Goal: Find specific page/section: Find specific page/section

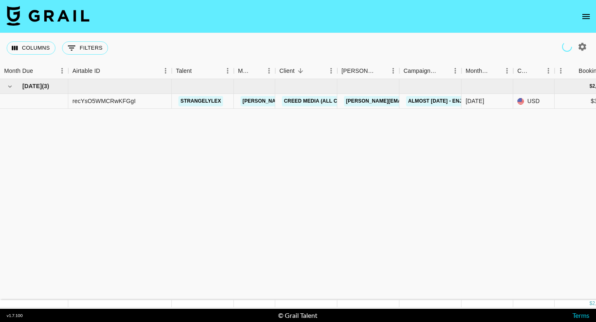
click at [581, 24] on nav at bounding box center [298, 16] width 596 height 33
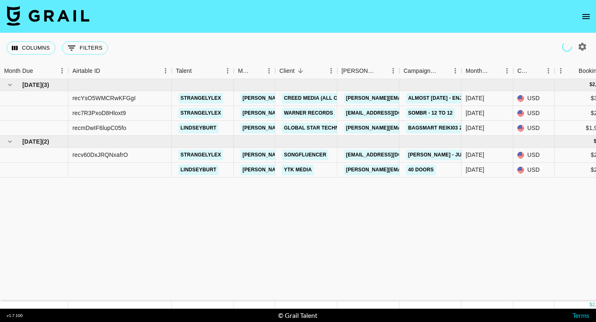
click at [584, 16] on icon "open drawer" at bounding box center [585, 16] width 7 height 5
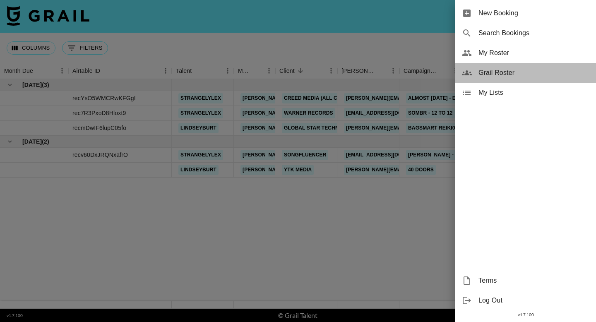
click at [500, 74] on span "Grail Roster" at bounding box center [533, 73] width 111 height 10
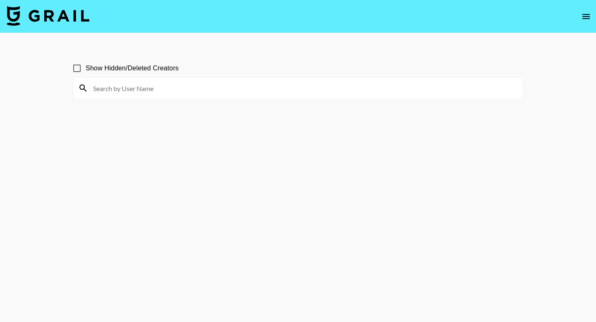
click at [233, 86] on input at bounding box center [303, 88] width 430 height 13
paste input "lilmel.1k"
type input "lilmel.1k"
click at [358, 94] on input at bounding box center [303, 88] width 430 height 13
paste input "lilmel.1k"
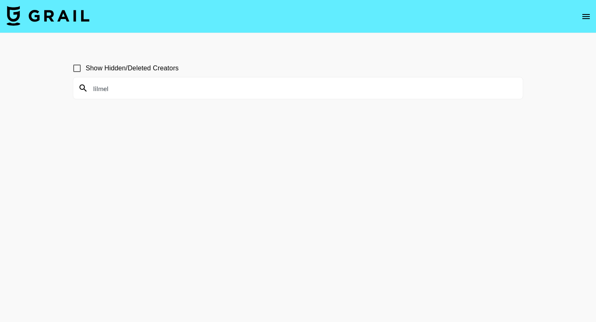
type input "lilmel"
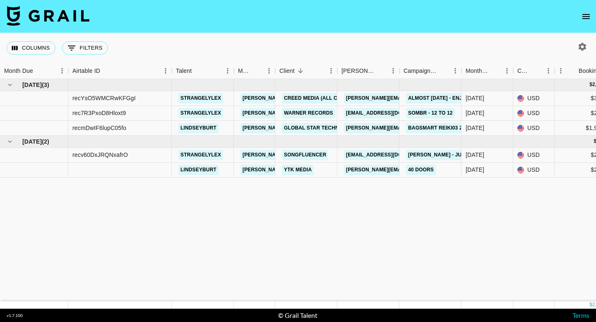
click at [578, 13] on nav at bounding box center [298, 16] width 596 height 33
click at [584, 19] on icon "open drawer" at bounding box center [586, 17] width 10 height 10
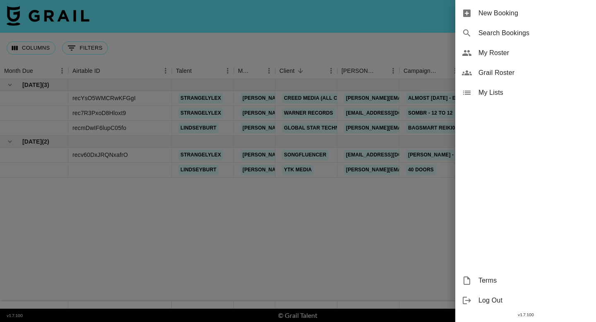
click at [505, 68] on span "Grail Roster" at bounding box center [533, 73] width 111 height 10
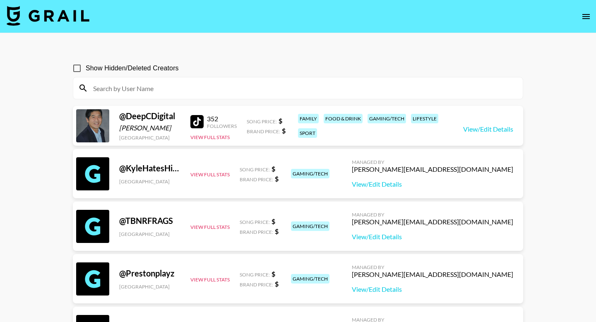
click at [213, 84] on input at bounding box center [303, 88] width 430 height 13
paste input "tanner.weaverr"
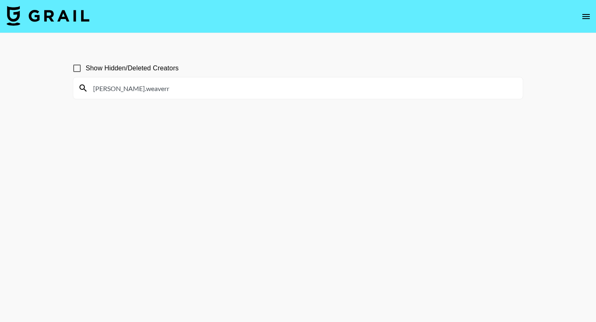
type input "tanner.weaverr"
